Goal: Task Accomplishment & Management: Use online tool/utility

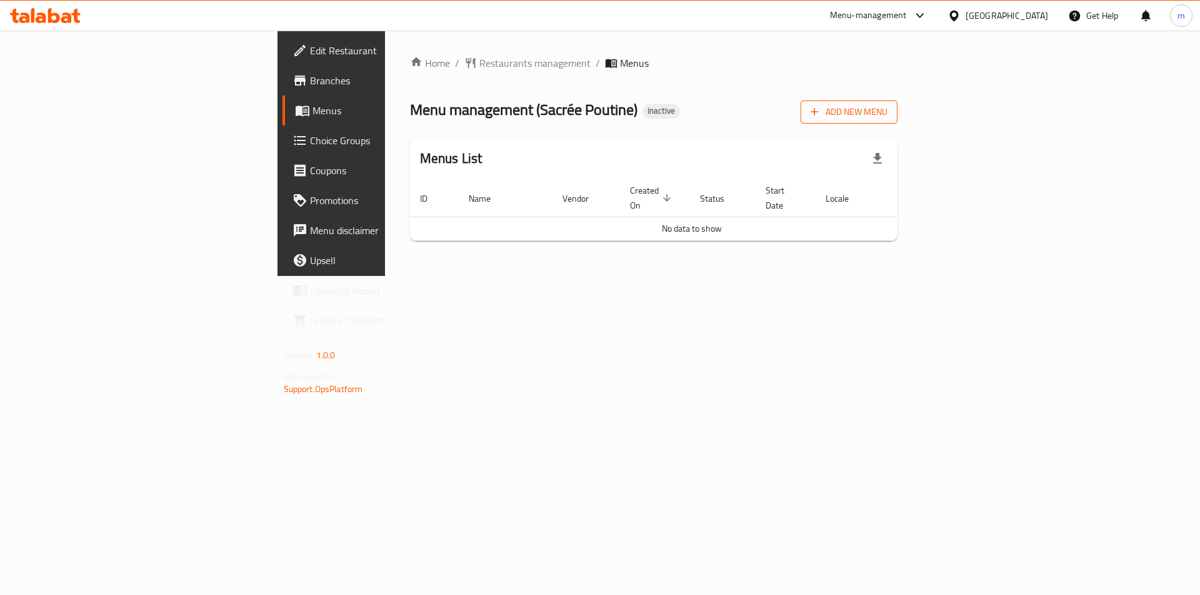
click at [887, 116] on span "Add New Menu" at bounding box center [848, 112] width 77 height 16
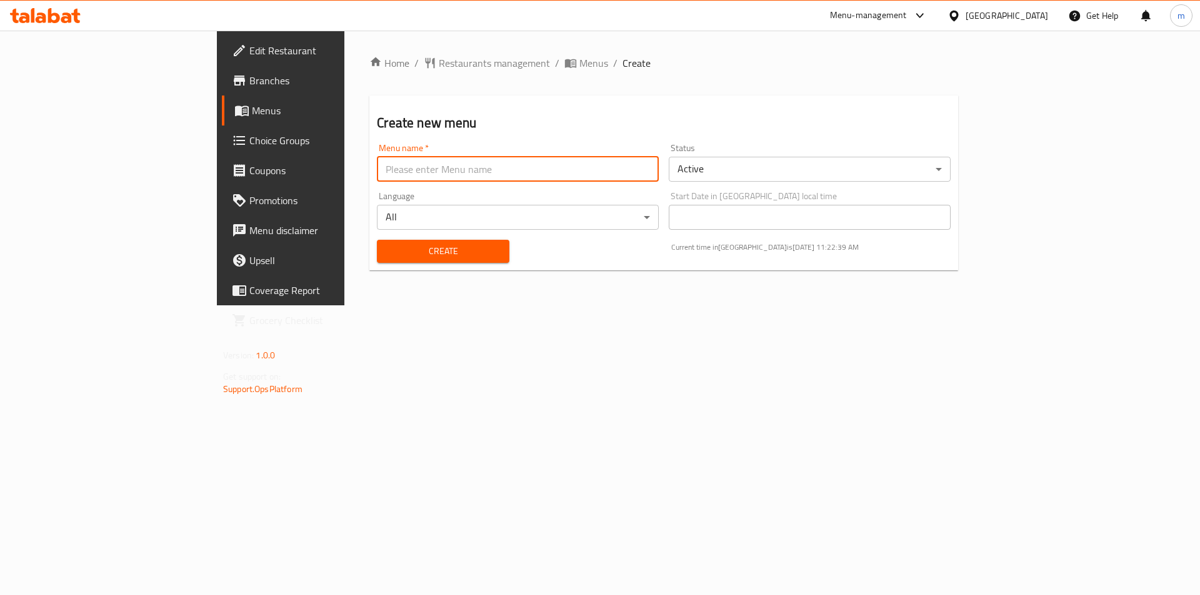
click at [485, 169] on input "text" at bounding box center [518, 169] width 282 height 25
type input "[DATE]"
click at [377, 240] on button "Create" at bounding box center [443, 251] width 132 height 23
click at [252, 112] on span "Menus" at bounding box center [330, 110] width 156 height 15
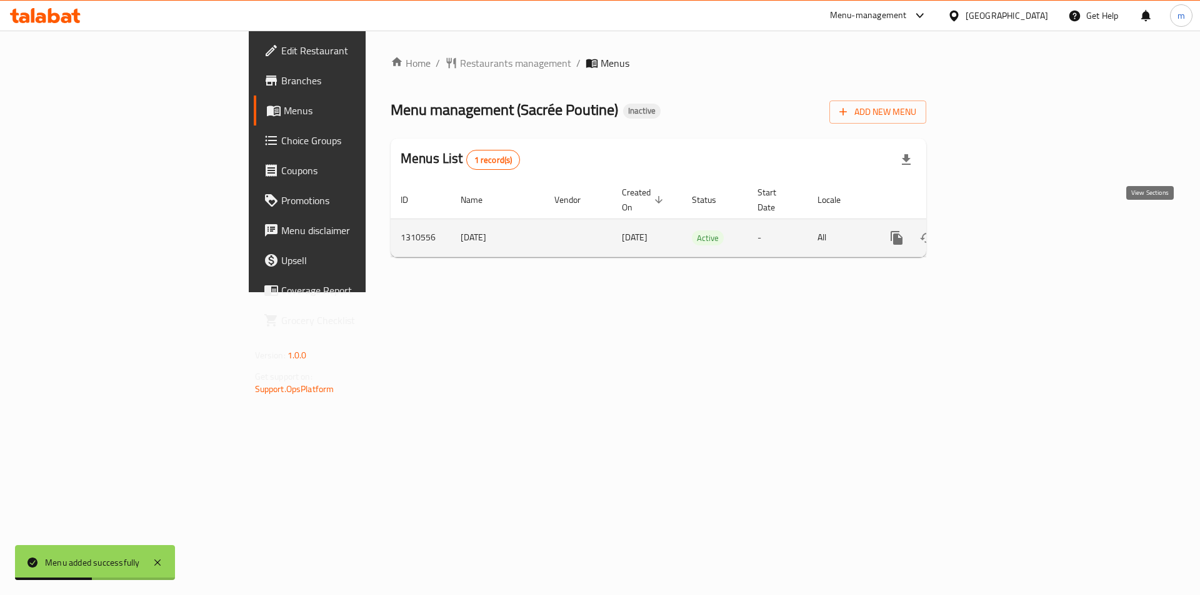
click at [992, 232] on icon "enhanced table" at bounding box center [986, 237] width 11 height 11
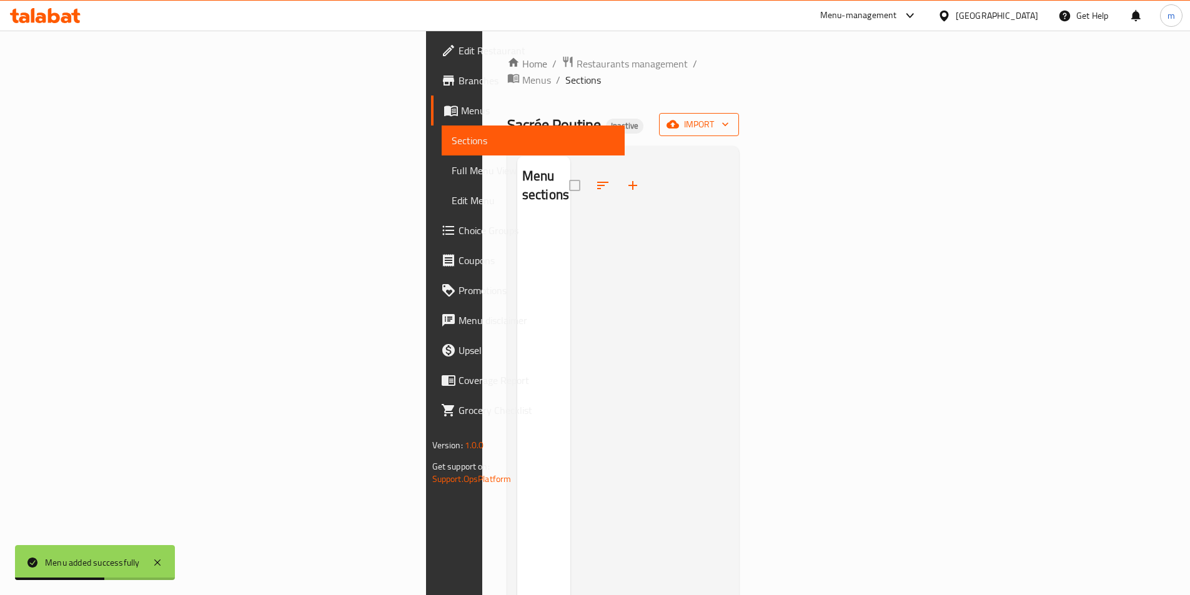
click at [729, 117] on span "import" at bounding box center [699, 125] width 60 height 16
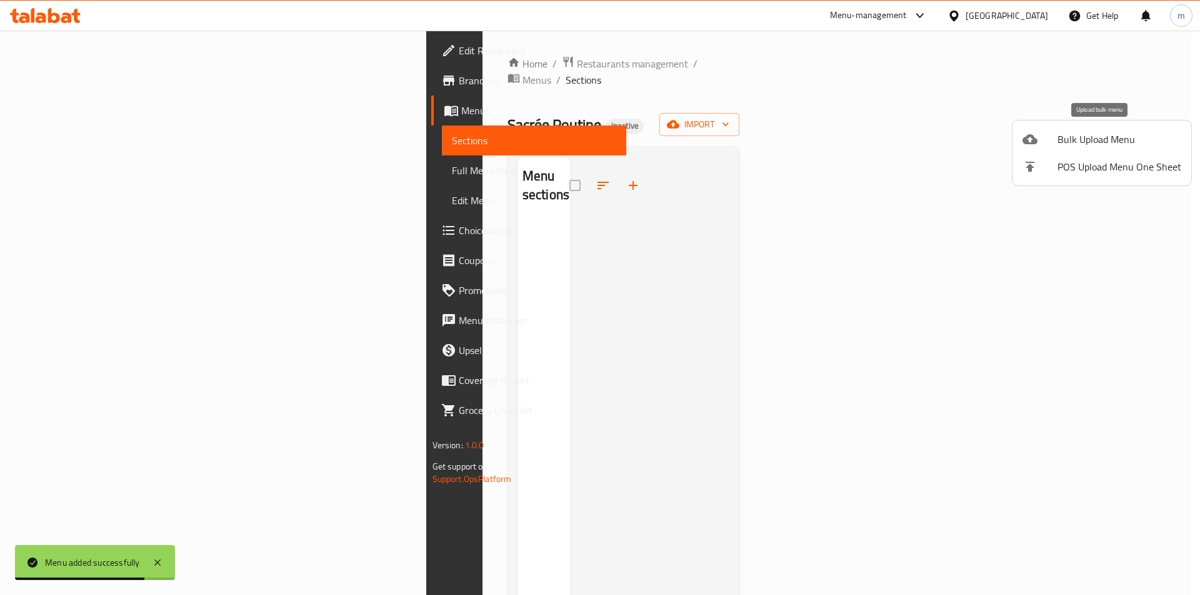
click at [1105, 144] on span "Bulk Upload Menu" at bounding box center [1119, 139] width 124 height 15
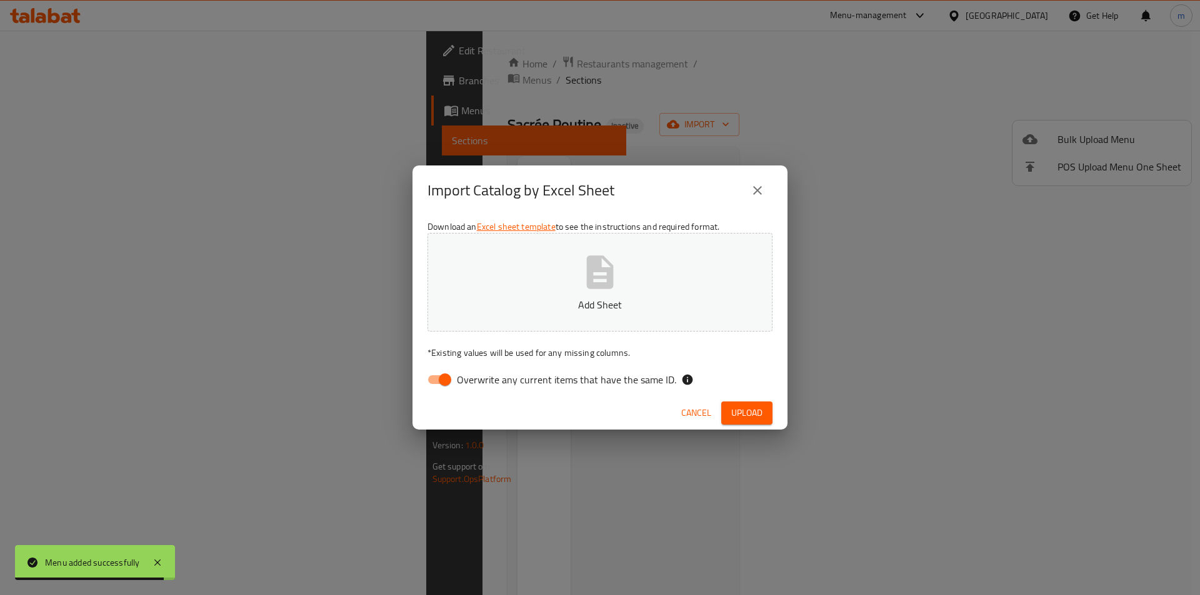
click at [432, 382] on input "Overwrite any current items that have the same ID." at bounding box center [444, 380] width 71 height 24
checkbox input "false"
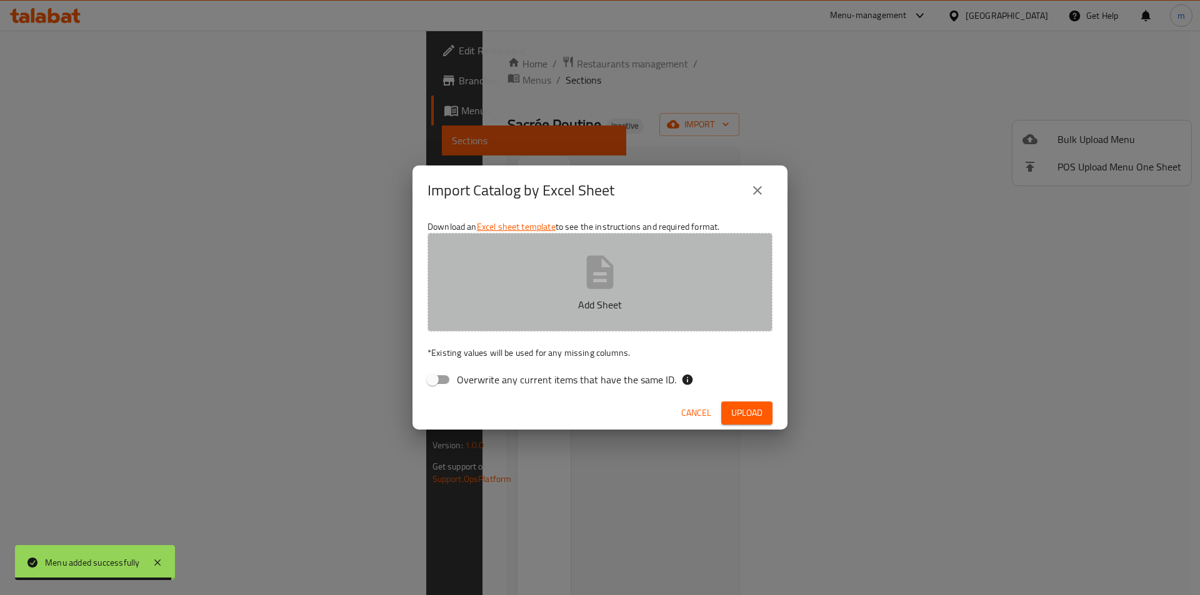
click at [607, 239] on button "Add Sheet" at bounding box center [599, 282] width 345 height 99
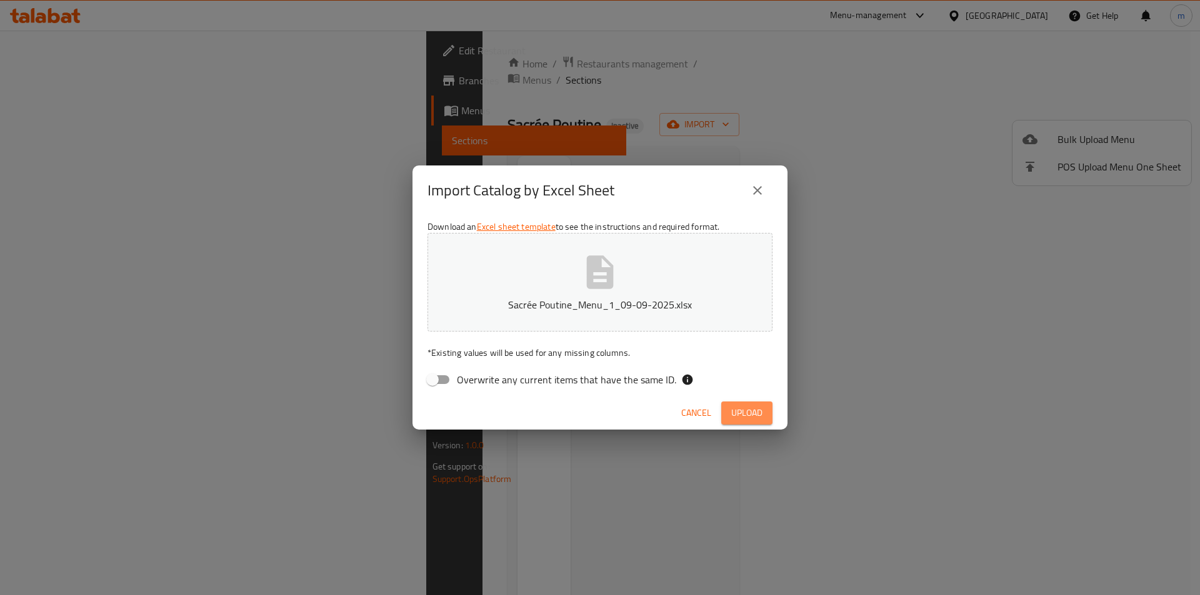
click at [756, 417] on span "Upload" at bounding box center [746, 413] width 31 height 16
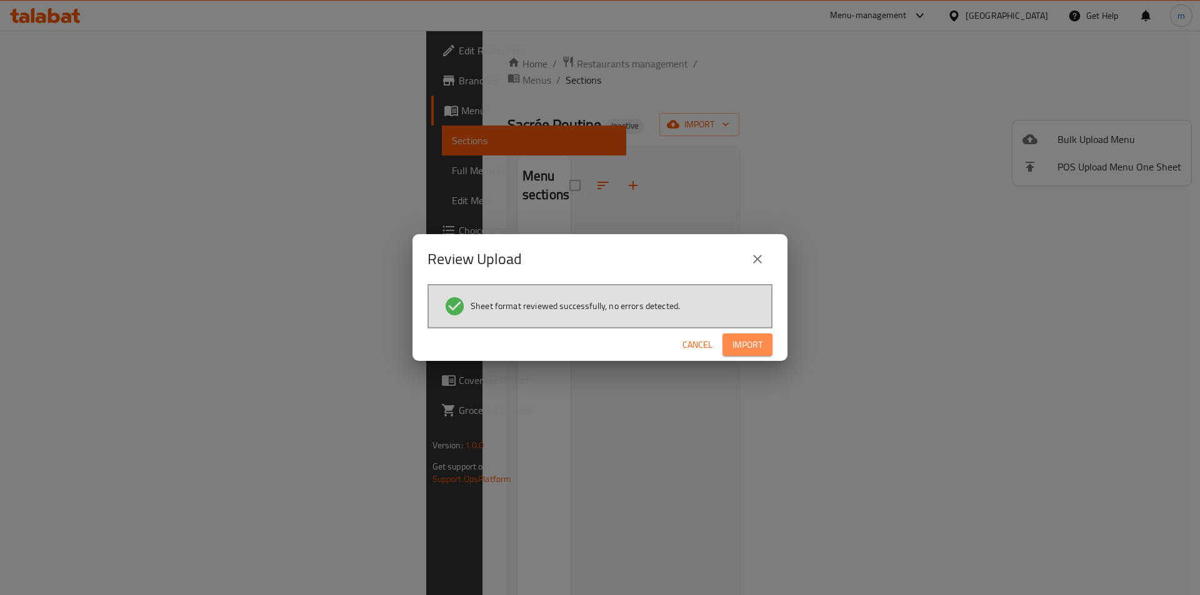
click at [762, 346] on span "Import" at bounding box center [747, 345] width 30 height 16
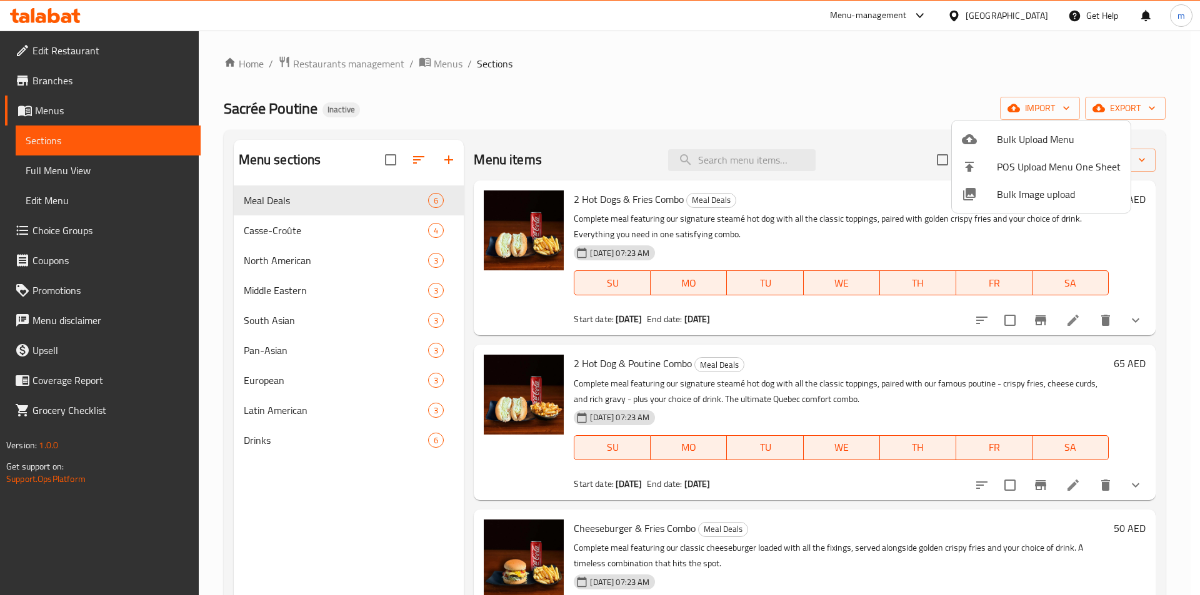
click at [783, 73] on div at bounding box center [600, 297] width 1200 height 595
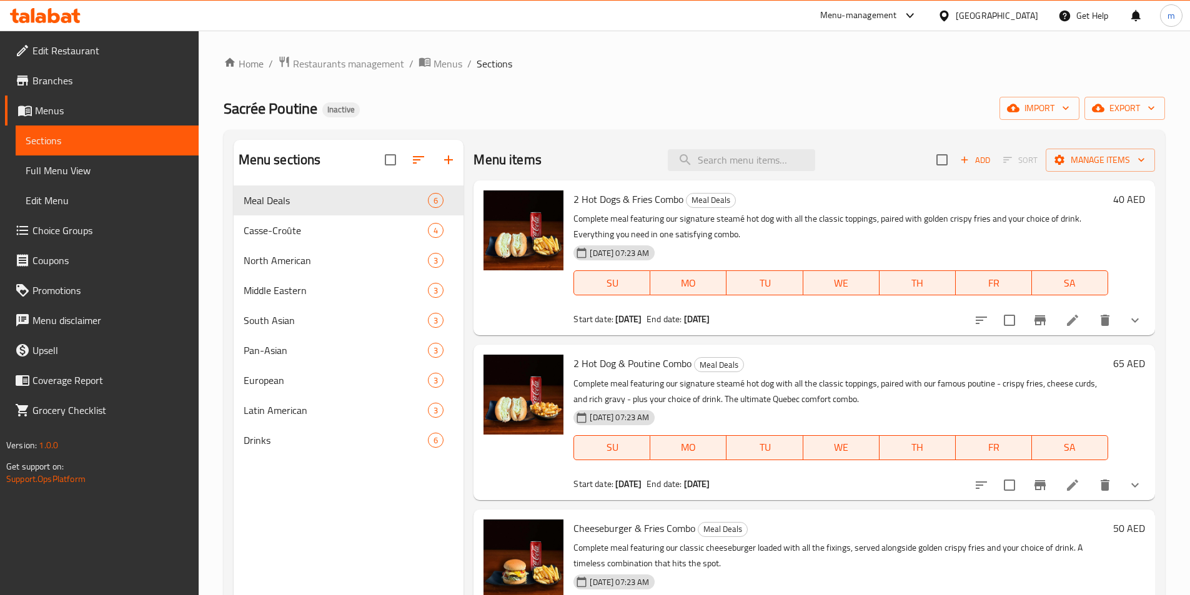
drag, startPoint x: 96, startPoint y: 179, endPoint x: 151, endPoint y: 155, distance: 59.9
click at [96, 179] on link "Full Menu View" at bounding box center [107, 171] width 183 height 30
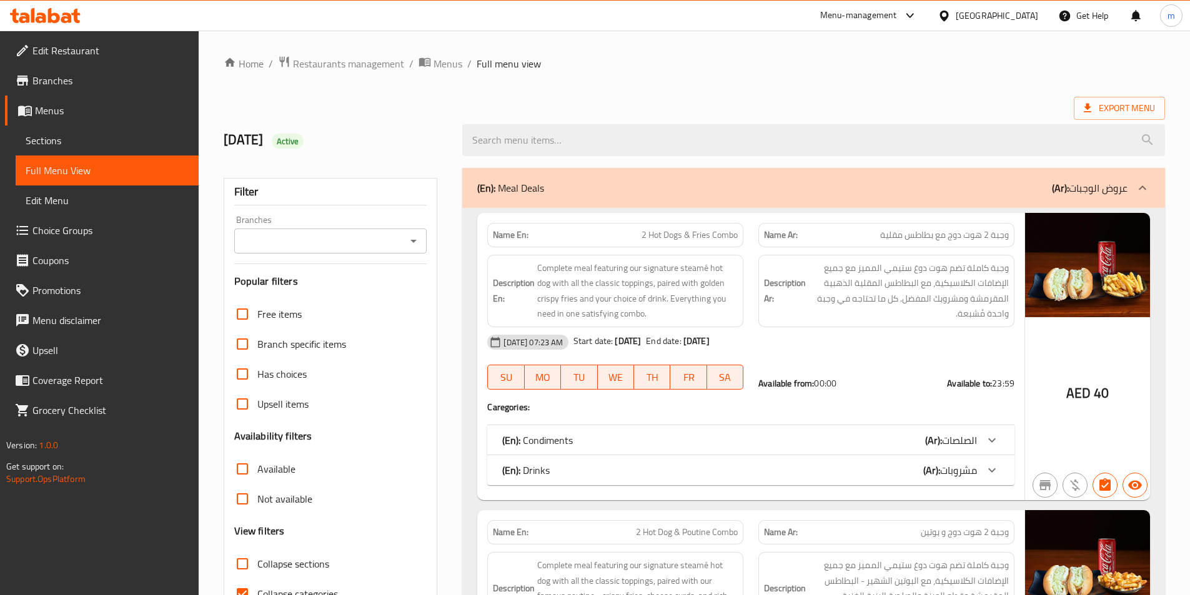
scroll to position [250, 0]
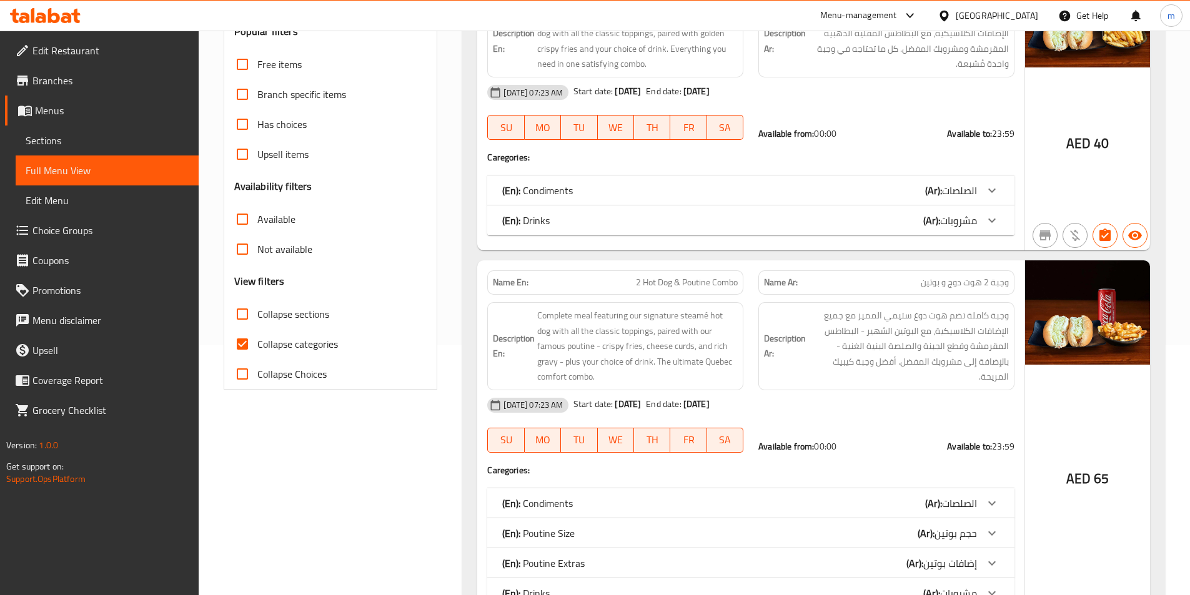
click at [295, 342] on span "Collapse categories" at bounding box center [297, 344] width 81 height 15
click at [257, 342] on input "Collapse categories" at bounding box center [242, 344] width 30 height 30
checkbox input "false"
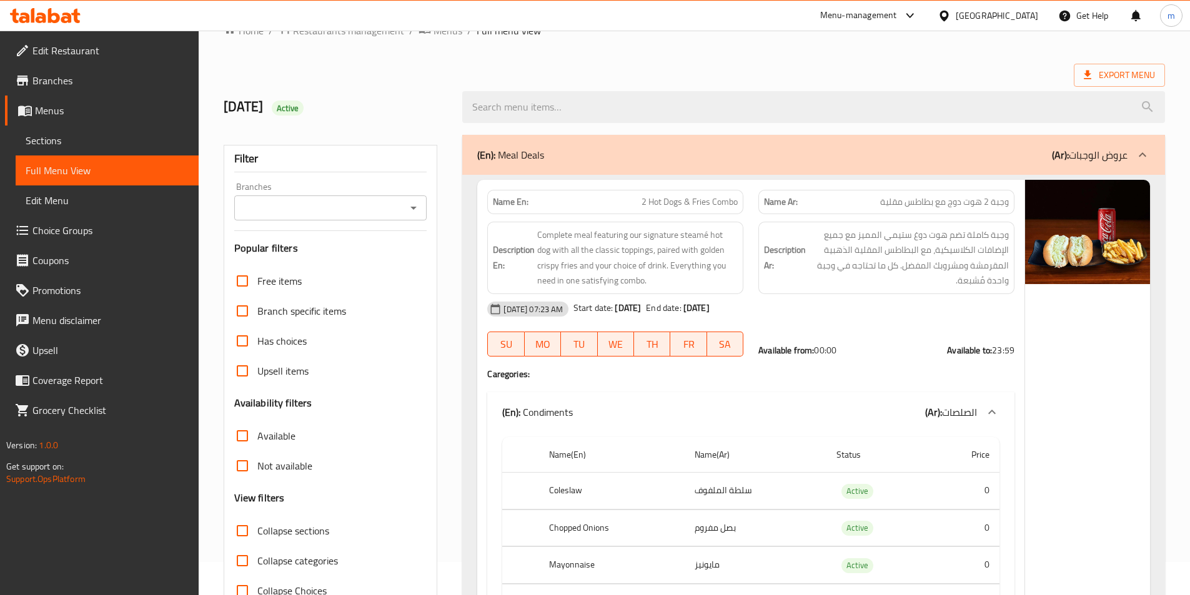
scroll to position [0, 0]
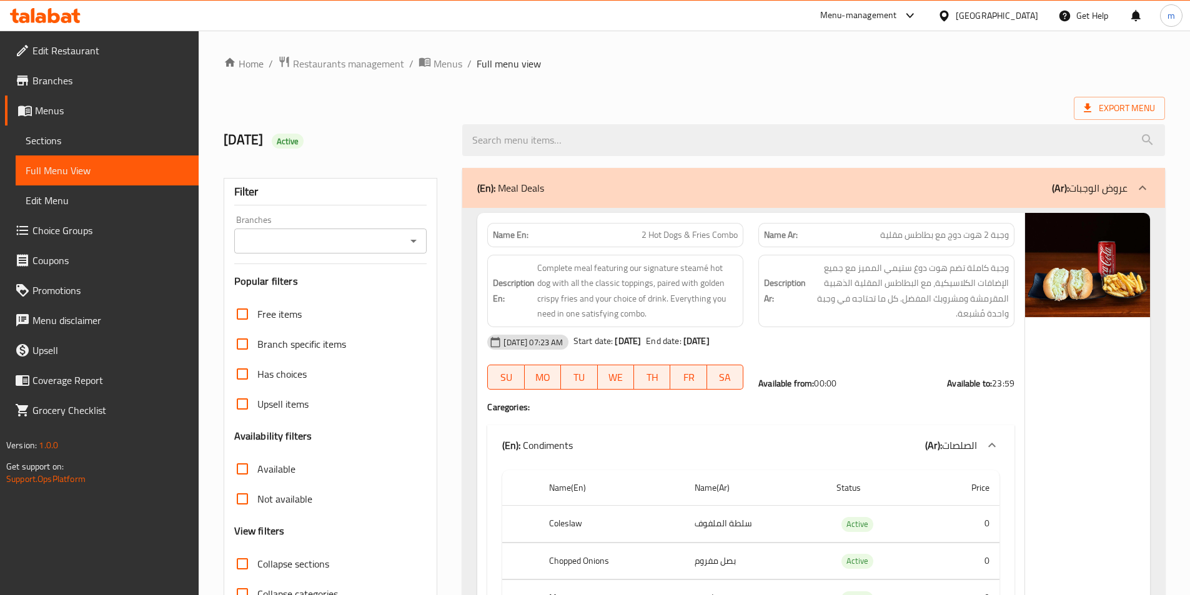
click at [410, 239] on icon "Open" at bounding box center [413, 241] width 15 height 15
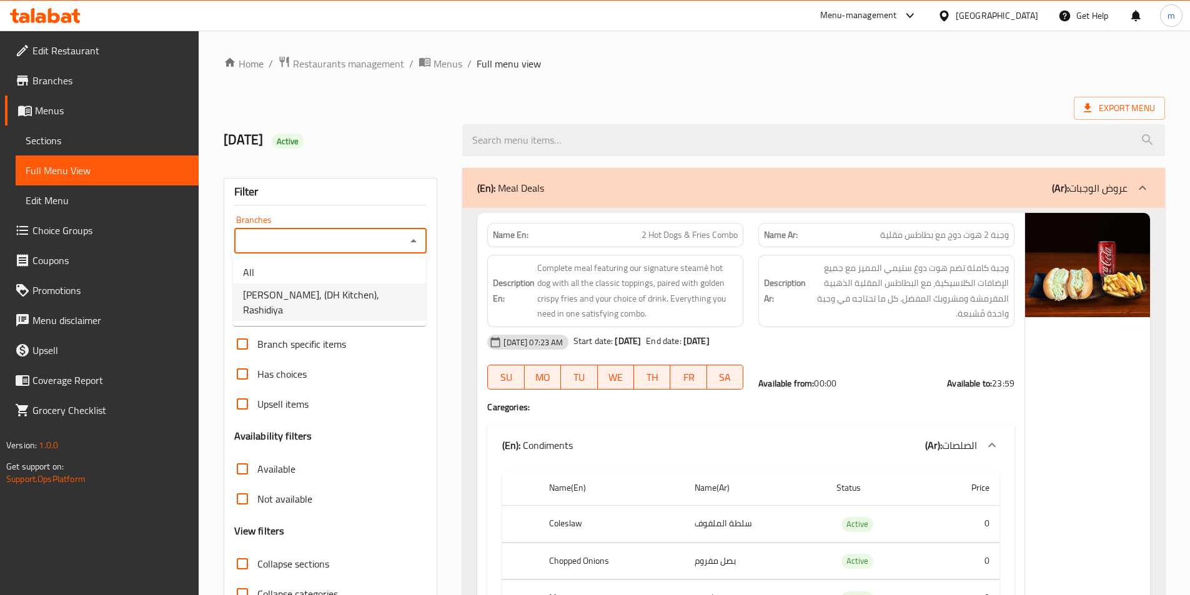
click at [372, 291] on span "Sacrée Poutine, (DH Kitchen), Rashidiya" at bounding box center [329, 302] width 173 height 30
type input "Sacrée Poutine, (DH Kitchen), Rashidiya"
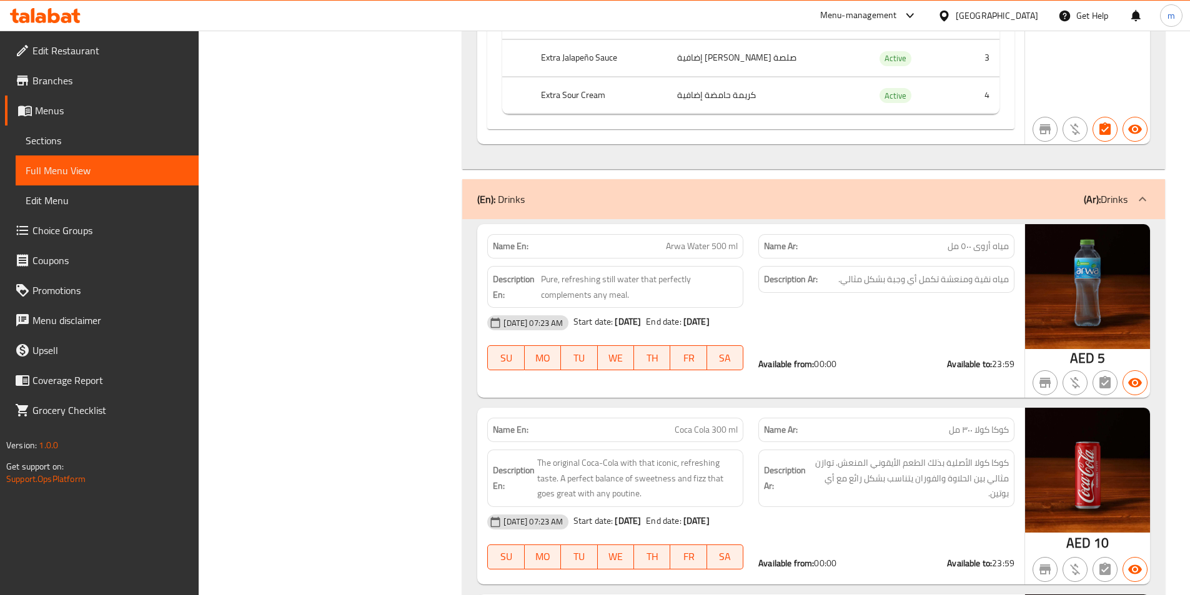
scroll to position [24124, 0]
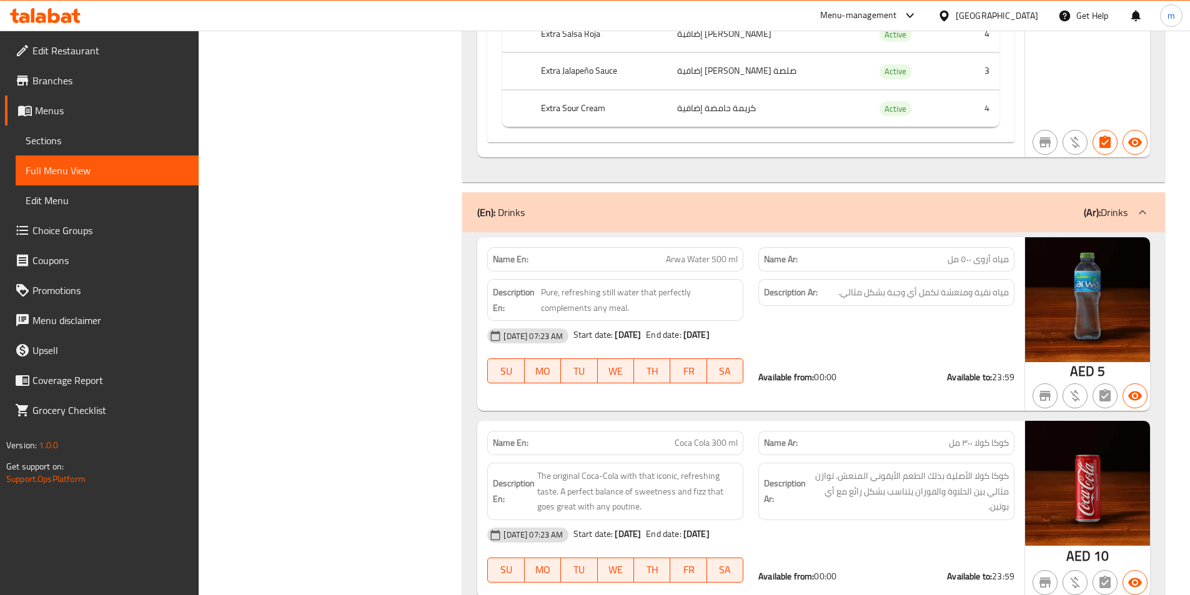
click at [57, 16] on icon at bounding box center [54, 15] width 12 height 15
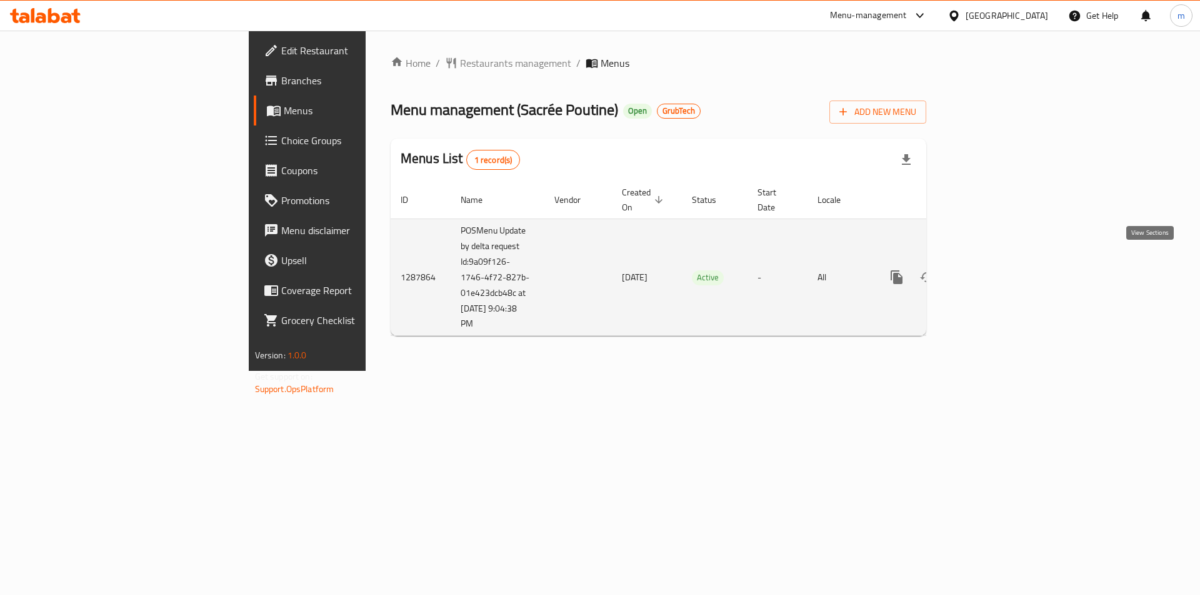
click at [1001, 262] on link "enhanced table" at bounding box center [986, 277] width 30 height 30
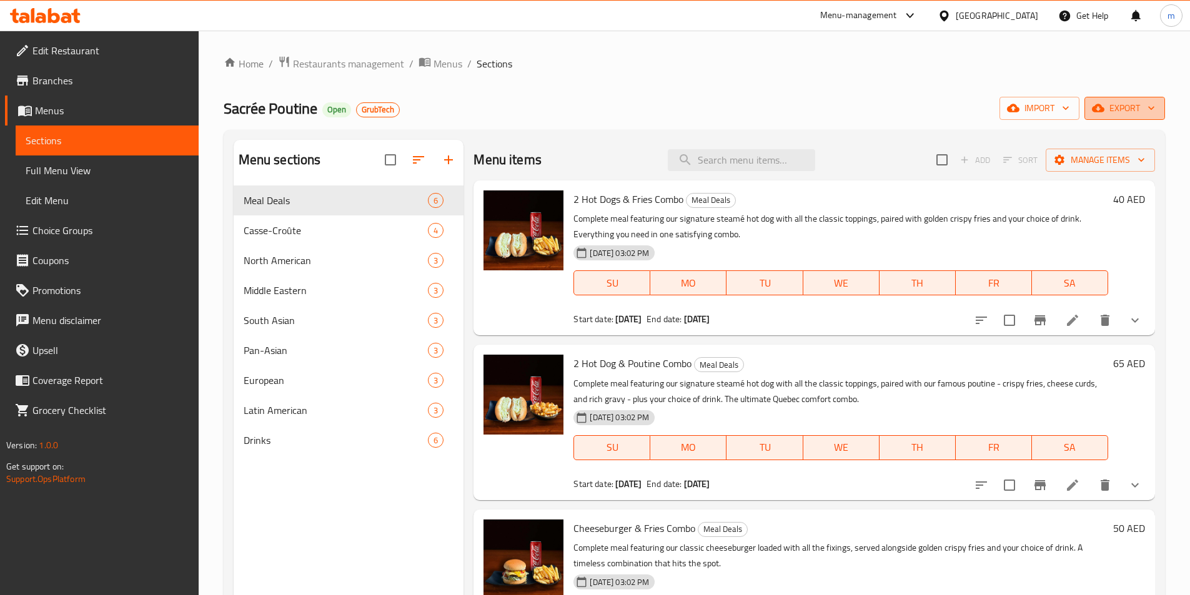
click at [1129, 101] on span "export" at bounding box center [1125, 109] width 61 height 16
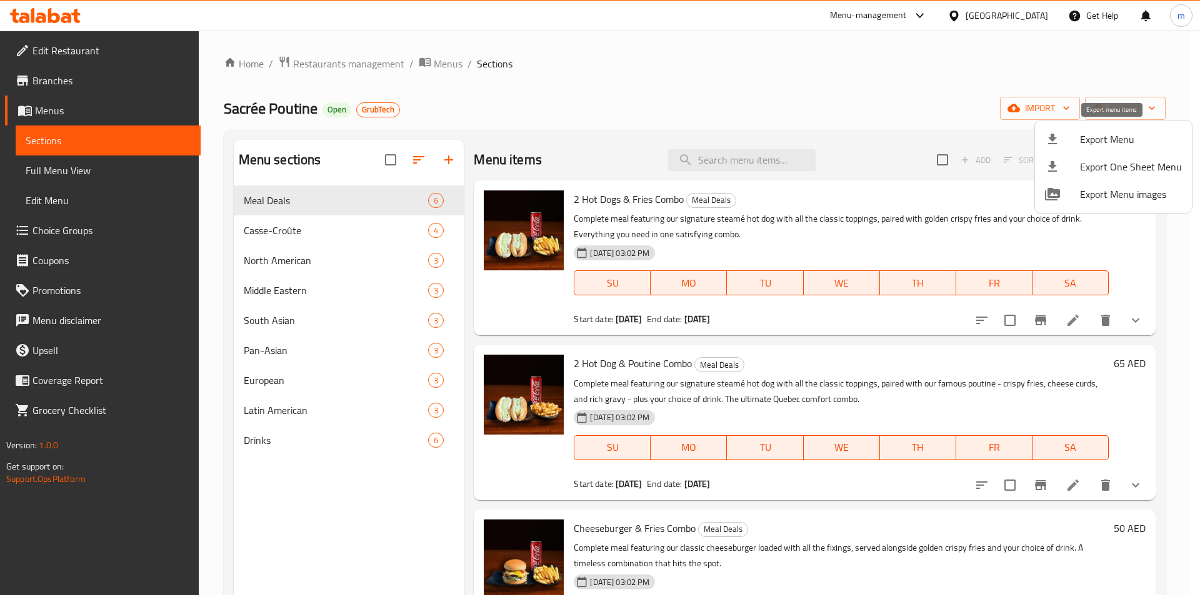
click at [1120, 136] on span "Export Menu" at bounding box center [1131, 139] width 102 height 15
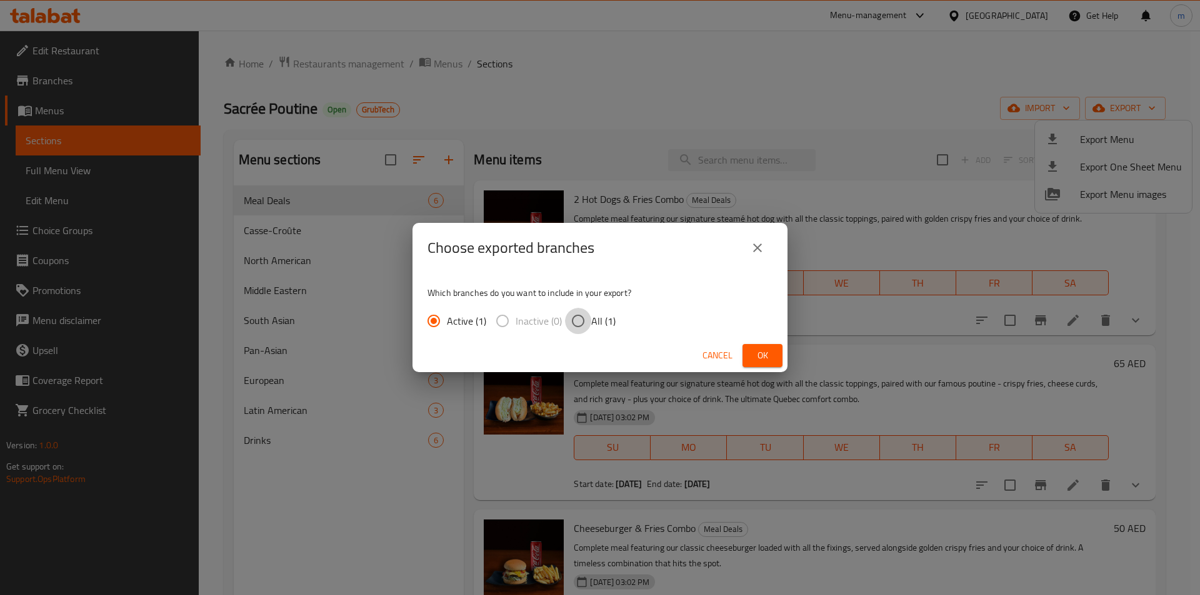
click at [581, 317] on input "All (1)" at bounding box center [578, 321] width 26 height 26
radio input "true"
click at [765, 353] on span "Ok" at bounding box center [762, 356] width 20 height 16
